Goal: Information Seeking & Learning: Learn about a topic

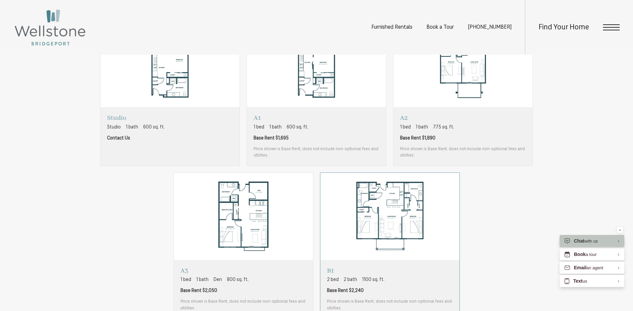
scroll to position [534, 0]
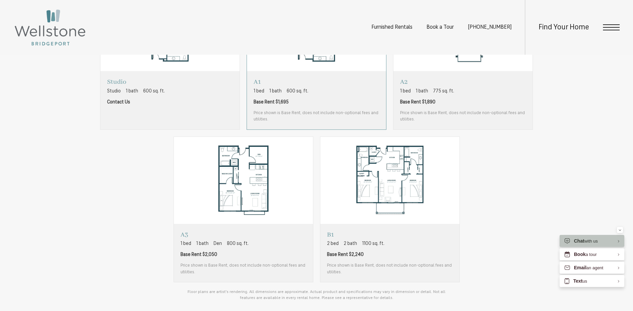
click at [345, 114] on span "Price shown is Base Rent, does not include non-optional fees and utilities." at bounding box center [317, 116] width 126 height 13
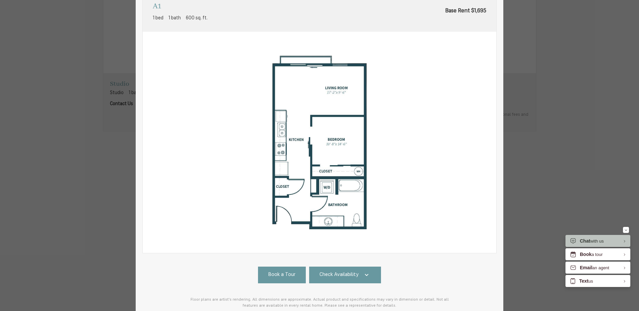
scroll to position [86, 0]
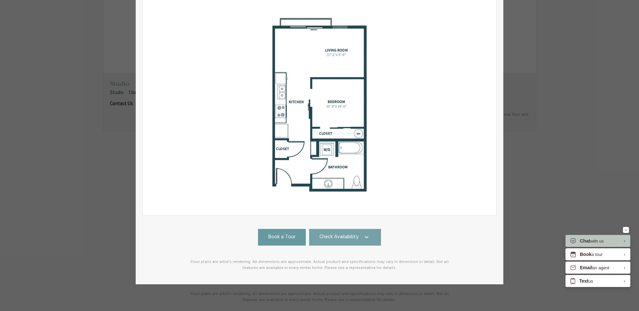
click at [356, 230] on link "Check Availability" at bounding box center [345, 237] width 72 height 17
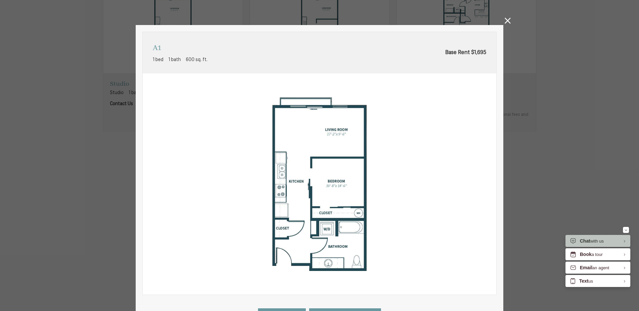
scroll to position [0, 0]
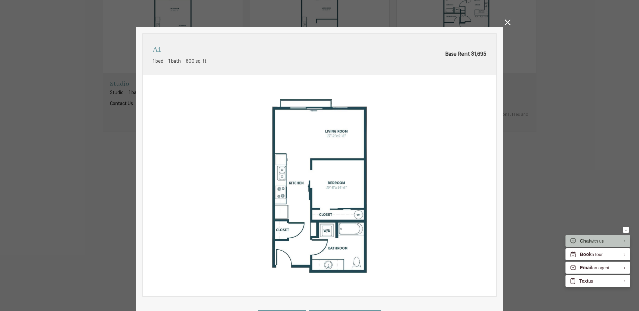
click at [504, 22] on icon at bounding box center [507, 22] width 6 height 6
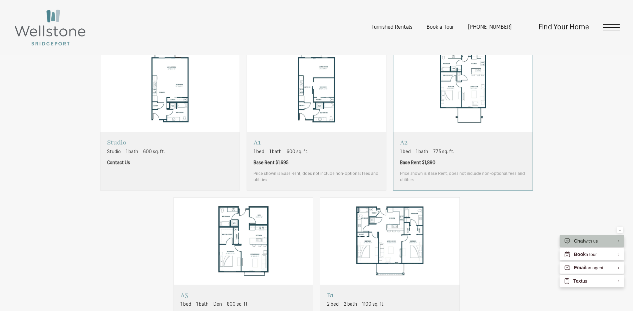
scroll to position [468, 0]
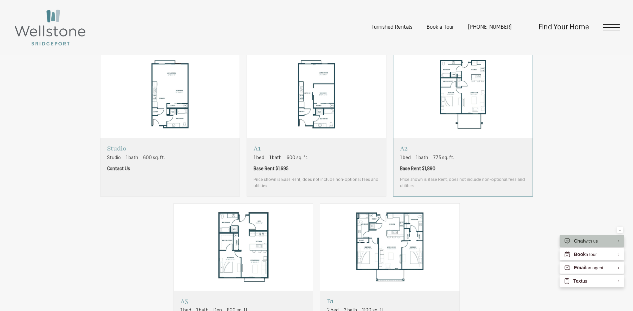
click at [495, 163] on div "A2 1 bed 1 bath 775 sq. ft. Base Rent $1,890 Price shown is Base Rent, does not…" at bounding box center [463, 167] width 126 height 45
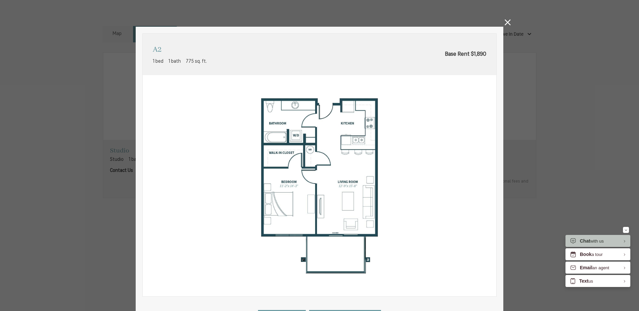
scroll to position [86, 0]
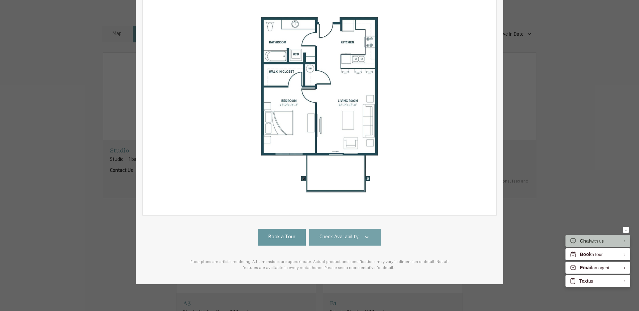
click at [350, 234] on span "Check Availability" at bounding box center [338, 238] width 39 height 8
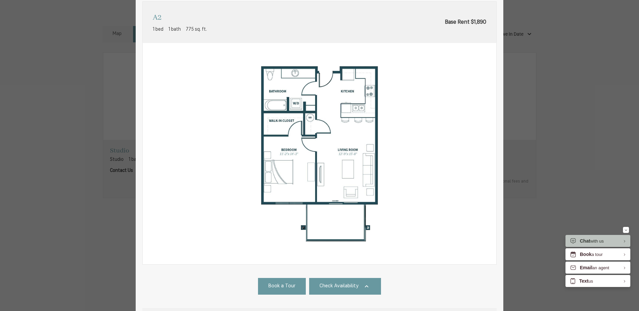
scroll to position [0, 0]
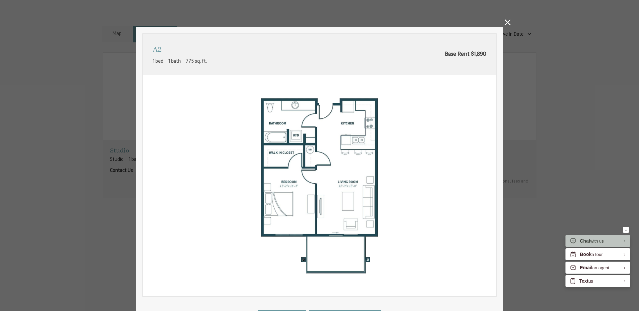
click at [505, 23] on icon at bounding box center [507, 22] width 6 height 6
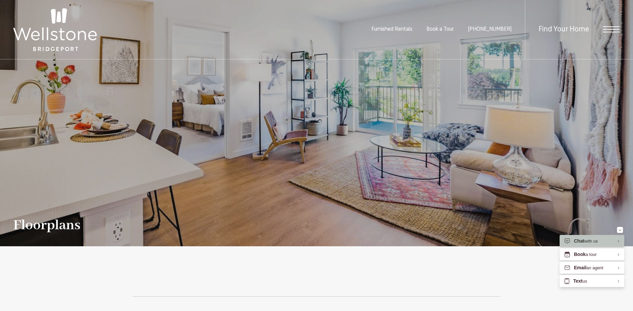
click at [50, 34] on img at bounding box center [54, 29] width 83 height 43
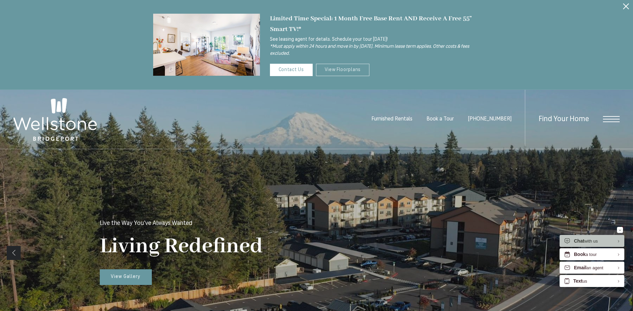
click at [340, 67] on link "View Floorplans" at bounding box center [343, 70] width 54 height 12
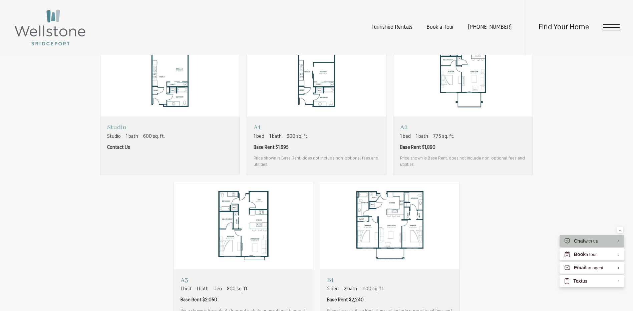
scroll to position [501, 0]
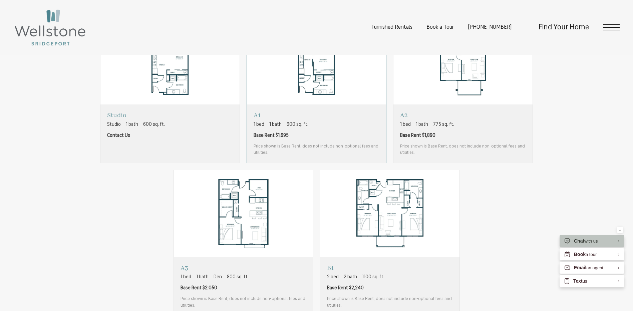
click at [318, 141] on div "A1 1 bed 1 bath 600 sq. ft. Base Rent $1,695 Price shown is Base Rent, does not…" at bounding box center [317, 133] width 126 height 45
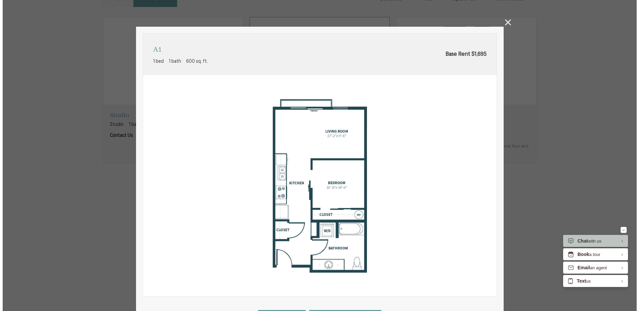
scroll to position [0, 0]
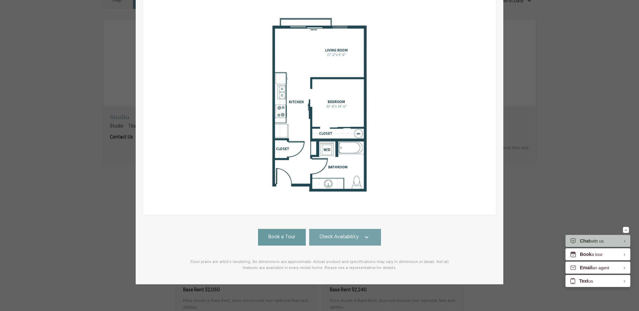
click at [362, 233] on icon at bounding box center [366, 237] width 8 height 8
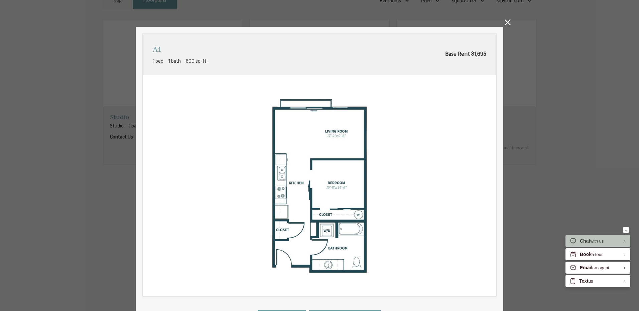
click at [504, 24] on icon at bounding box center [507, 22] width 6 height 6
